Goal: Information Seeking & Learning: Learn about a topic

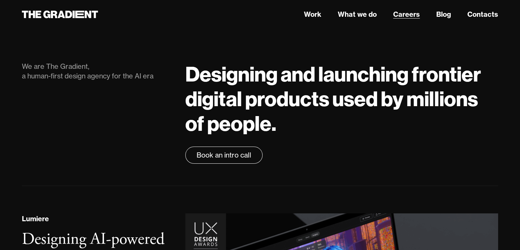
click at [415, 13] on link "Careers" at bounding box center [406, 14] width 27 height 10
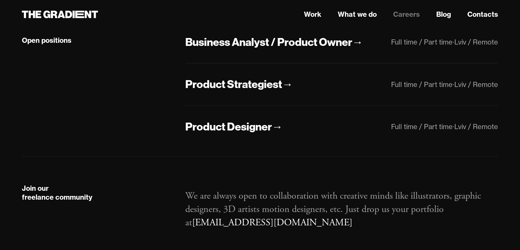
scroll to position [115, 0]
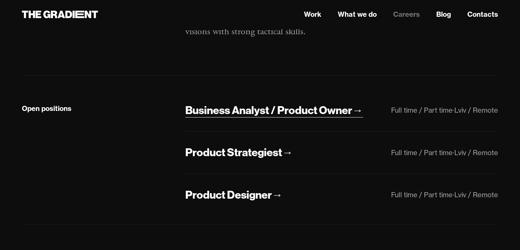
click at [291, 105] on div "Business Analyst / Product Owner" at bounding box center [268, 110] width 167 height 14
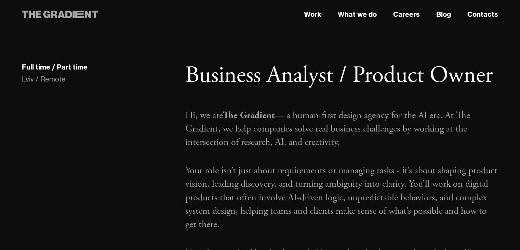
click at [63, 18] on icon at bounding box center [60, 14] width 76 height 12
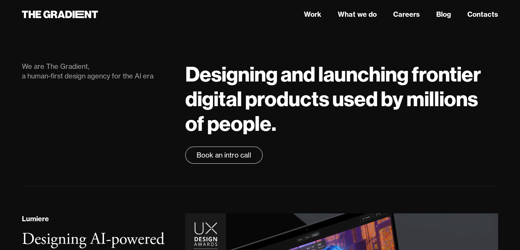
click at [319, 15] on link "Work" at bounding box center [312, 14] width 17 height 10
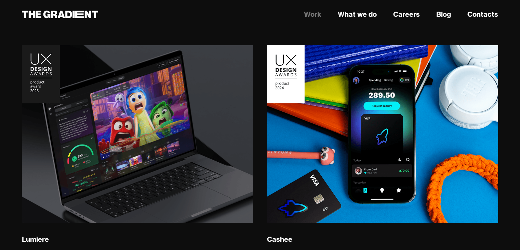
scroll to position [274, 0]
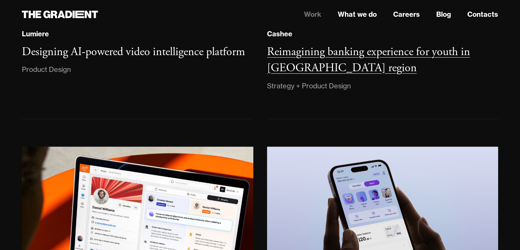
click at [293, 66] on h3 "Reimagining banking experience for youth in MENA region" at bounding box center [368, 59] width 203 height 31
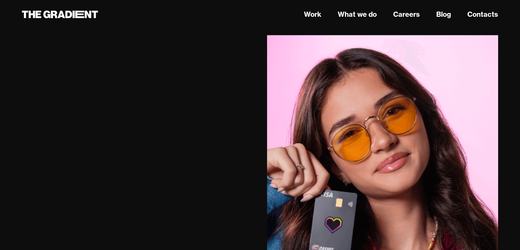
scroll to position [1402, 0]
